Goal: Task Accomplishment & Management: Use online tool/utility

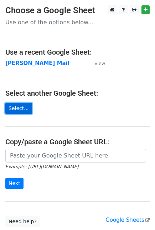
click at [18, 109] on link "Select..." at bounding box center [18, 108] width 27 height 11
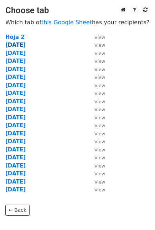
click at [20, 46] on strong "30Sept" at bounding box center [15, 45] width 20 height 6
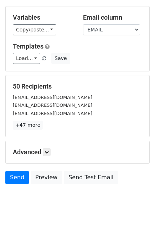
scroll to position [40, 0]
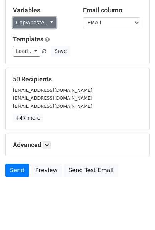
click at [42, 24] on link "Copy/paste..." at bounding box center [35, 22] width 44 height 11
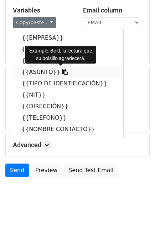
click at [62, 71] on icon at bounding box center [65, 72] width 6 height 6
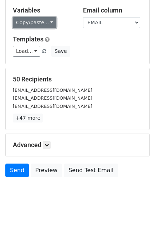
click at [47, 24] on link "Copy/paste..." at bounding box center [35, 22] width 44 height 11
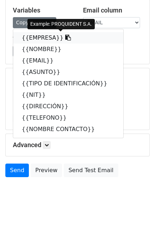
click at [65, 39] on icon at bounding box center [68, 38] width 6 height 6
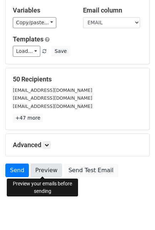
click at [45, 172] on link "Preview" at bounding box center [46, 171] width 31 height 14
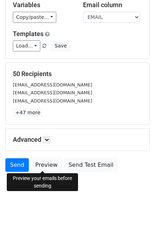
scroll to position [46, 0]
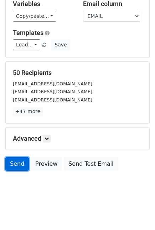
click at [16, 165] on link "Send" at bounding box center [17, 164] width 24 height 14
